Goal: Information Seeking & Learning: Learn about a topic

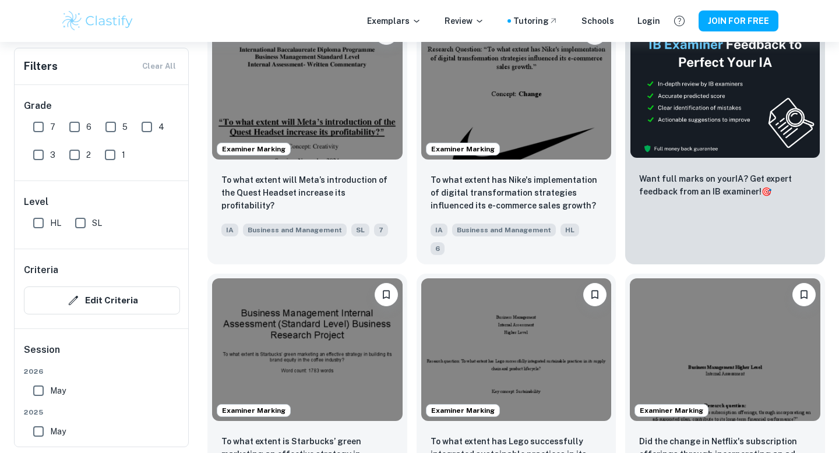
scroll to position [394, 0]
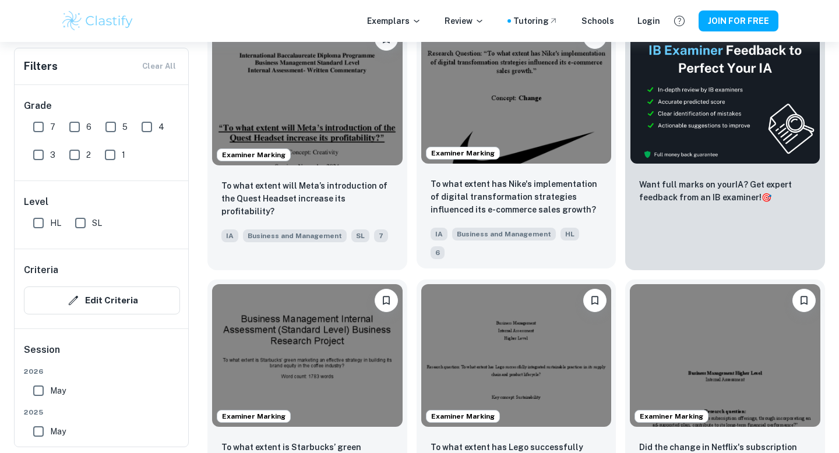
click at [519, 106] on img at bounding box center [516, 92] width 191 height 143
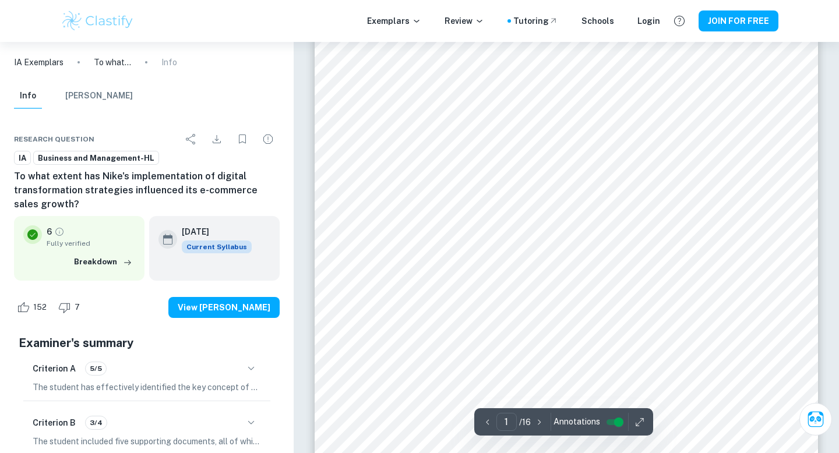
scroll to position [232, 0]
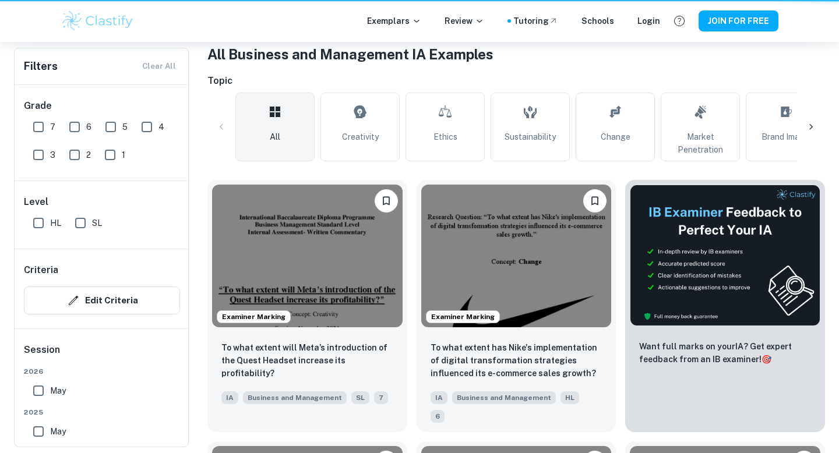
scroll to position [394, 0]
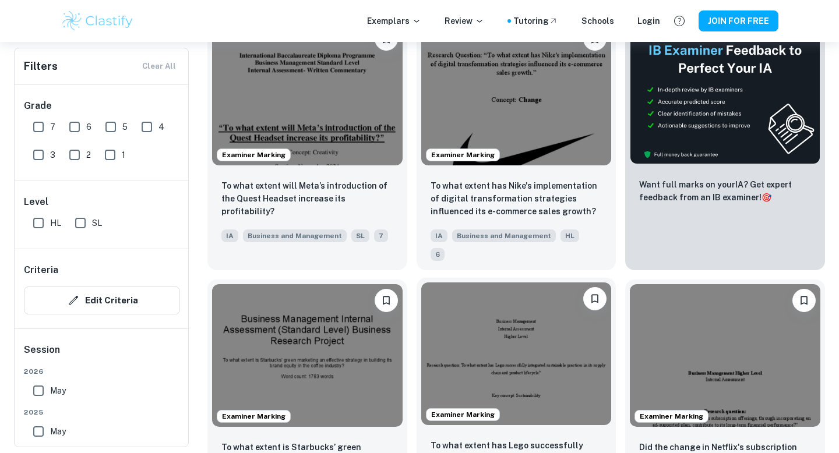
click at [529, 327] on img at bounding box center [516, 354] width 191 height 143
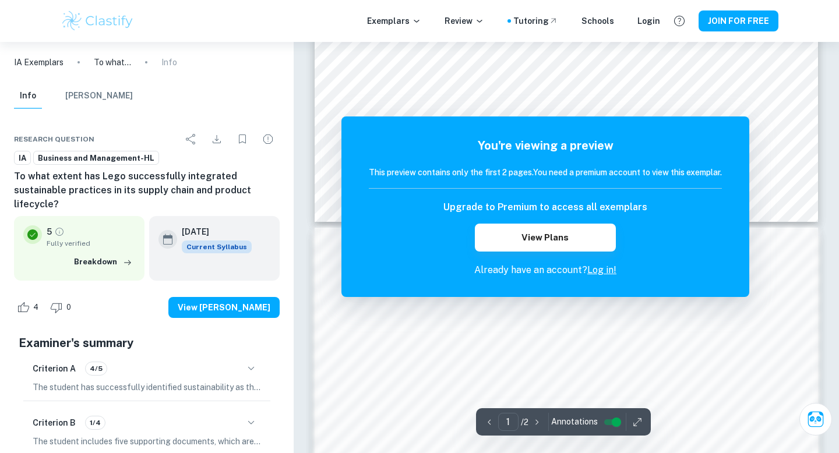
scroll to position [448, 0]
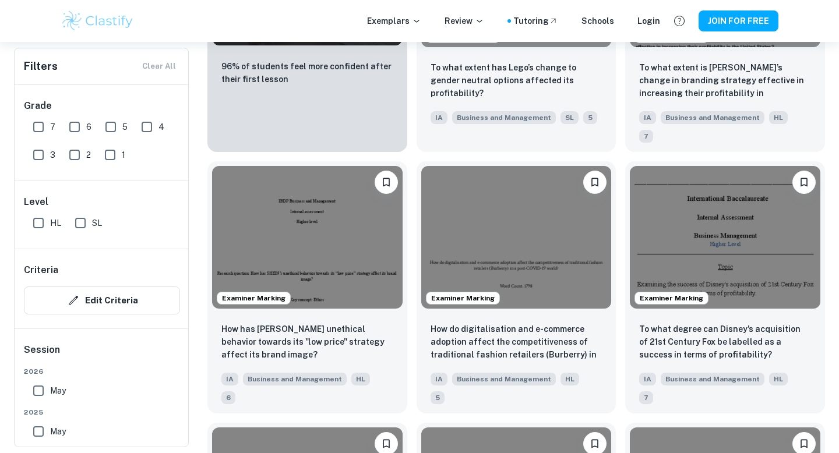
scroll to position [1042, 0]
